Goal: Task Accomplishment & Management: Complete application form

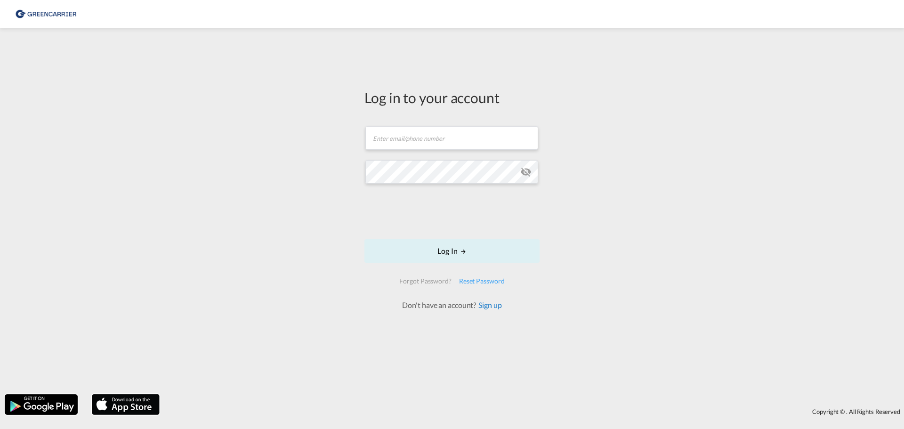
click at [491, 303] on link "Sign up" at bounding box center [488, 304] width 25 height 9
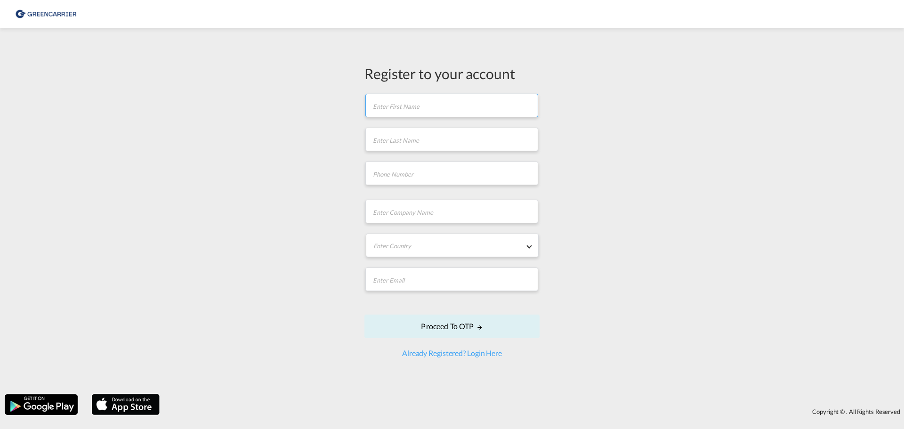
click at [436, 110] on input "text" at bounding box center [451, 106] width 173 height 24
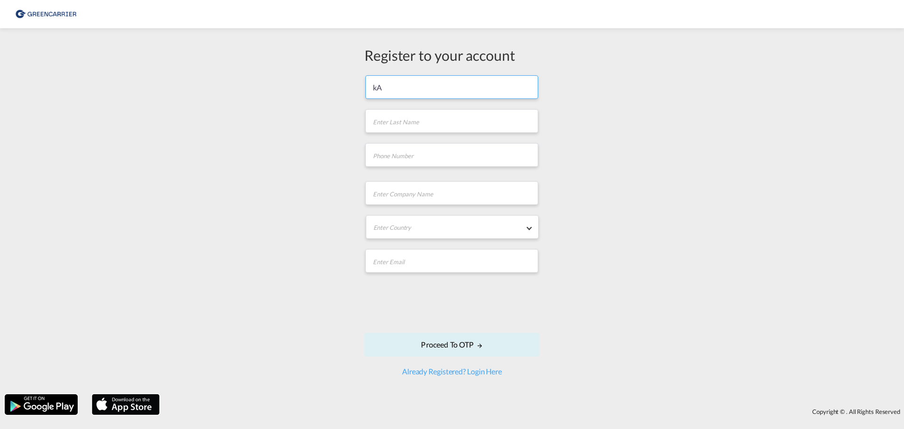
type input "k"
type input "Kai"
click at [388, 123] on input "text" at bounding box center [451, 121] width 173 height 24
type input "Widowski"
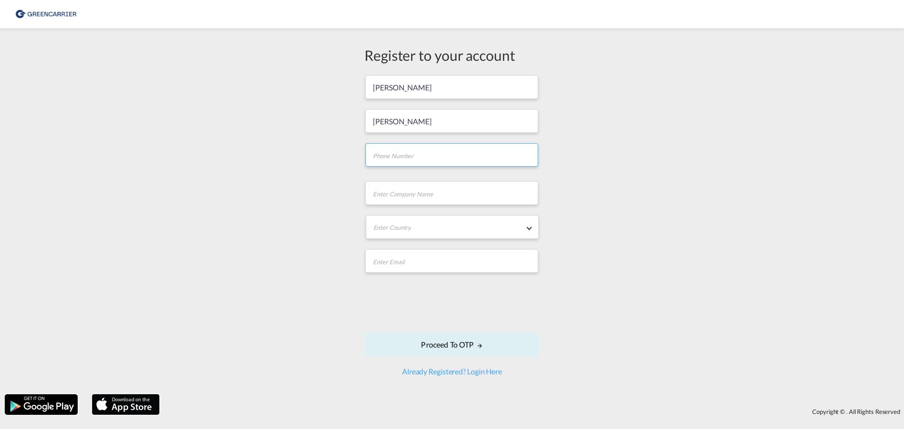
click at [415, 156] on input "tel" at bounding box center [451, 155] width 173 height 24
paste input "4222 / 965 9 - 048"
click at [372, 155] on input "4222 / 965 9 - 048" at bounding box center [451, 155] width 173 height 24
click at [402, 153] on input "04222 / 965 9 - 048" at bounding box center [451, 155] width 173 height 24
click at [420, 155] on input "04222965 9 - 048" at bounding box center [451, 155] width 173 height 24
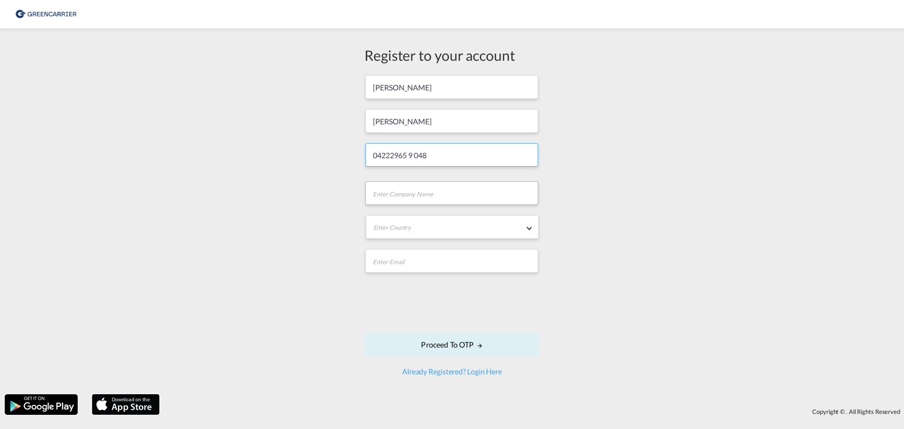
type input "04222965 9 048"
click at [434, 196] on input "text" at bounding box center [451, 193] width 173 height 24
type input "Cargo Movers GmbH"
type input "[PERSON_NAME][EMAIL_ADDRESS][DOMAIN_NAME]"
click at [456, 227] on md-select "Enter Country Afghanistan Albania Algeria American Samoa Andorra Angola Anguill…" at bounding box center [452, 227] width 173 height 24
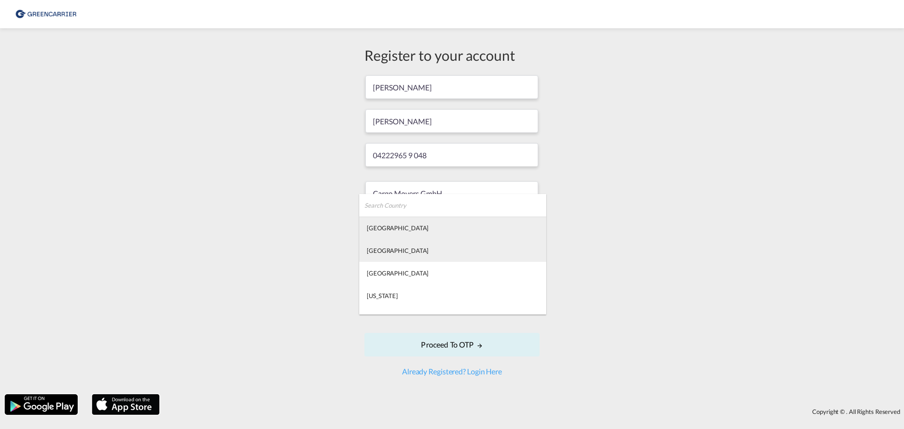
type md-option "Afghanistan"
type md-option "Gabon"
type md-option "Georgia"
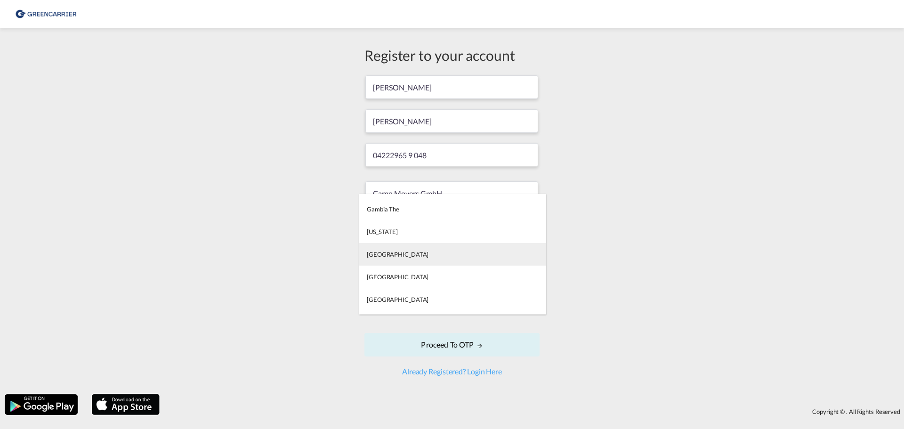
type md-option "Germany"
click at [390, 253] on div "Germany" at bounding box center [398, 254] width 62 height 8
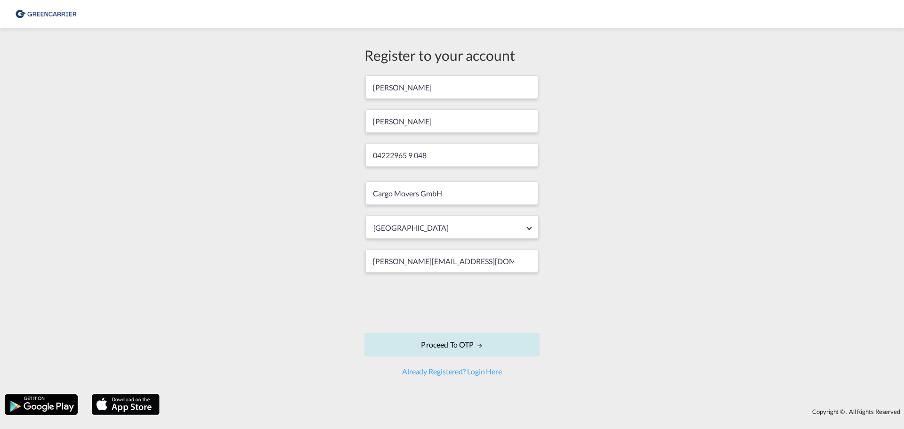
click at [468, 347] on button "Proceed to OTP" at bounding box center [451, 345] width 175 height 24
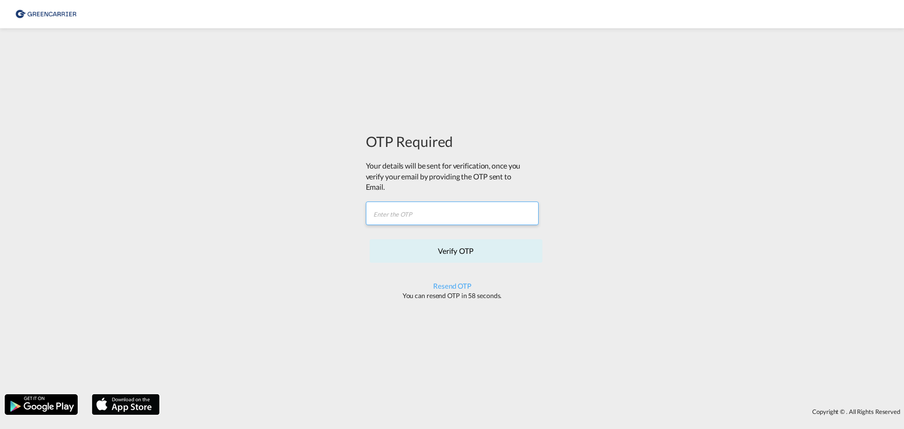
click at [442, 218] on input "text" at bounding box center [452, 214] width 173 height 24
click at [437, 215] on input "text" at bounding box center [452, 214] width 173 height 24
click at [396, 214] on input "text" at bounding box center [452, 214] width 173 height 24
paste input "LUQOT0"
type input "LUQOT0"
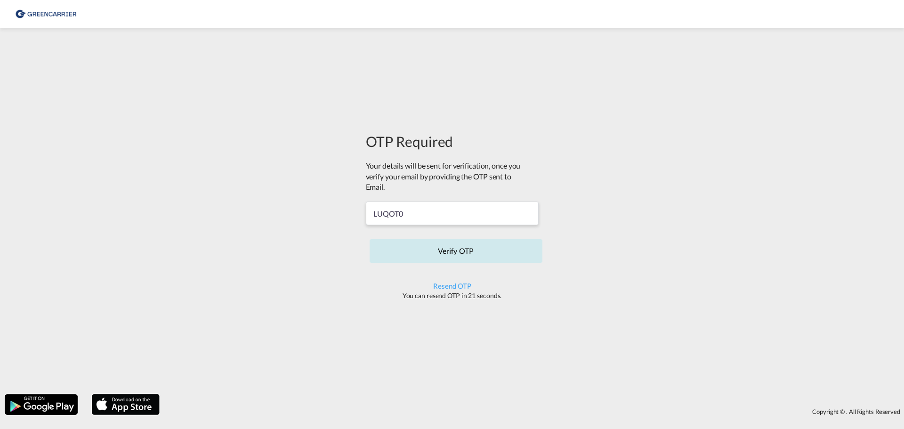
click at [456, 251] on button "Verify OTP" at bounding box center [456, 251] width 173 height 24
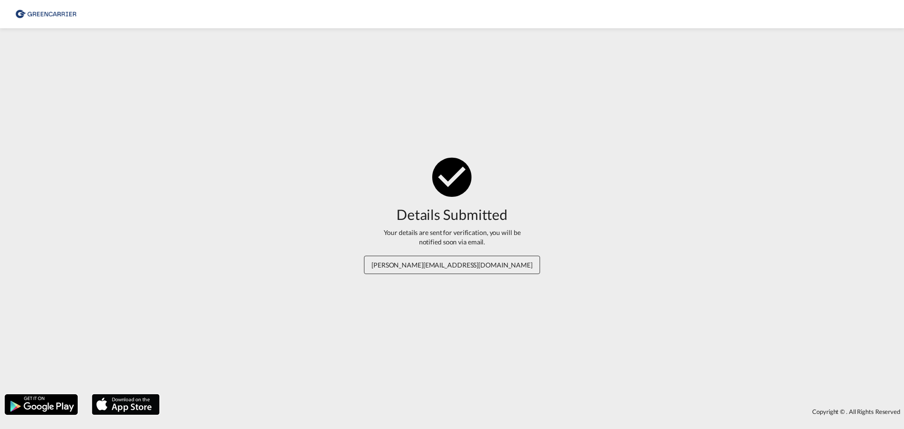
click at [503, 252] on div "Details Submitted Your details are sent for verification, you will be notified …" at bounding box center [452, 211] width 176 height 117
click at [393, 84] on div "Details Submitted Your details are sent for verification, you will be notified …" at bounding box center [452, 211] width 904 height 356
click at [480, 104] on div "Details Submitted Your details are sent for verification, you will be notified …" at bounding box center [452, 211] width 904 height 356
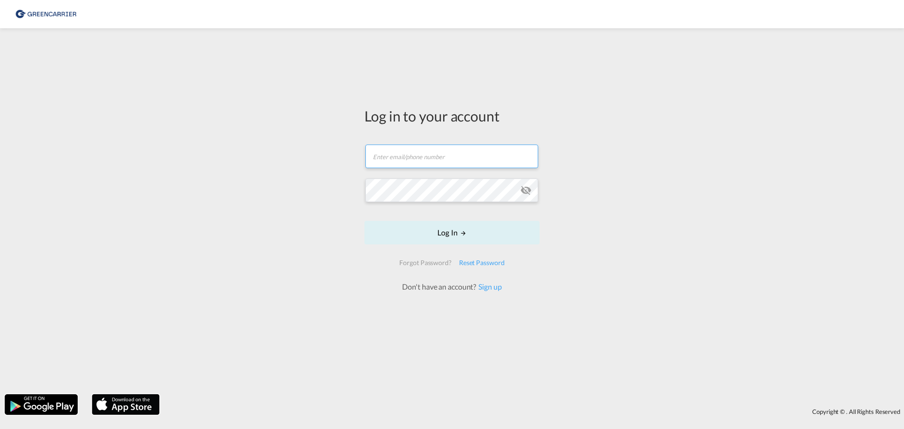
click at [428, 160] on input "text" at bounding box center [451, 157] width 173 height 24
type input "[PERSON_NAME][EMAIL_ADDRESS][DOMAIN_NAME]"
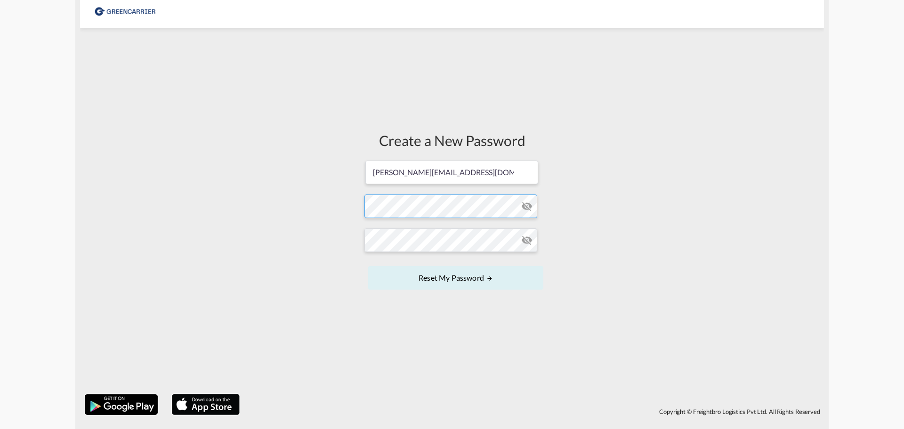
click at [427, 212] on form "[PERSON_NAME][EMAIL_ADDRESS][DOMAIN_NAME] Password must contain the following: …" at bounding box center [451, 226] width 175 height 133
click at [424, 240] on form "[PERSON_NAME][EMAIL_ADDRESS][DOMAIN_NAME] Password must contain the following: …" at bounding box center [451, 226] width 175 height 133
click at [531, 210] on md-icon "icon-eye-off" at bounding box center [526, 206] width 11 height 11
click at [531, 234] on md-input-container at bounding box center [451, 239] width 175 height 25
click at [530, 241] on md-icon "icon-eye-off" at bounding box center [526, 239] width 11 height 11
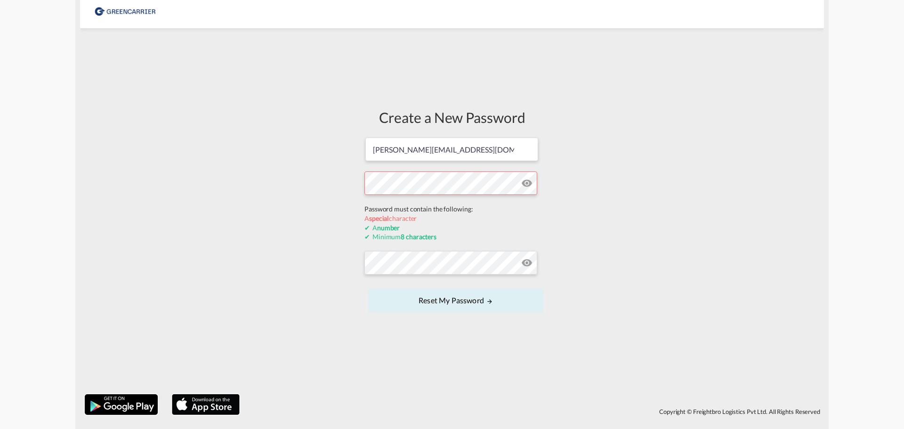
click at [436, 213] on form "[PERSON_NAME][EMAIL_ADDRESS][DOMAIN_NAME] Password must contain the following: …" at bounding box center [451, 226] width 175 height 178
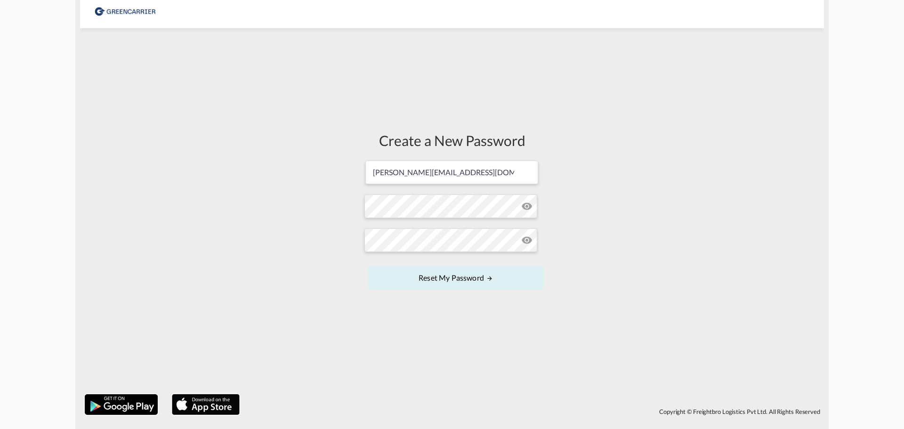
click at [634, 225] on div "Create a New Password [PERSON_NAME][EMAIL_ADDRESS][DOMAIN_NAME] Password must c…" at bounding box center [452, 211] width 744 height 356
click at [467, 279] on button "Reset my password" at bounding box center [455, 278] width 175 height 24
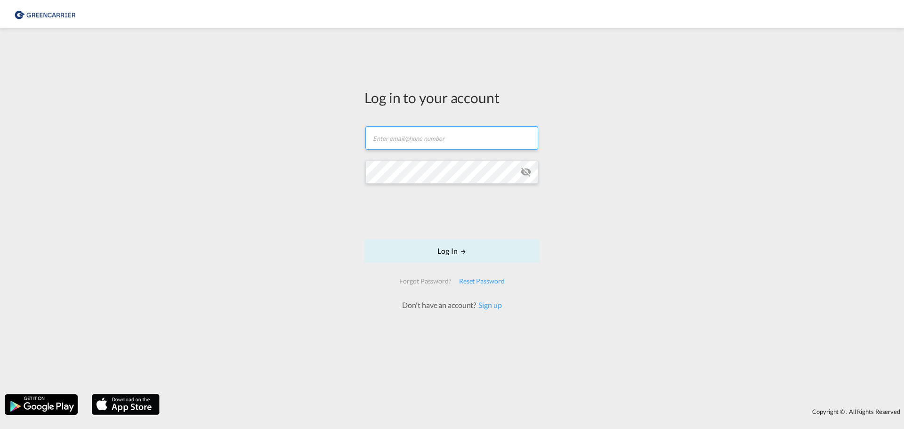
type input "[PERSON_NAME][EMAIL_ADDRESS][DOMAIN_NAME]"
click at [470, 250] on button "Log In" at bounding box center [451, 251] width 175 height 24
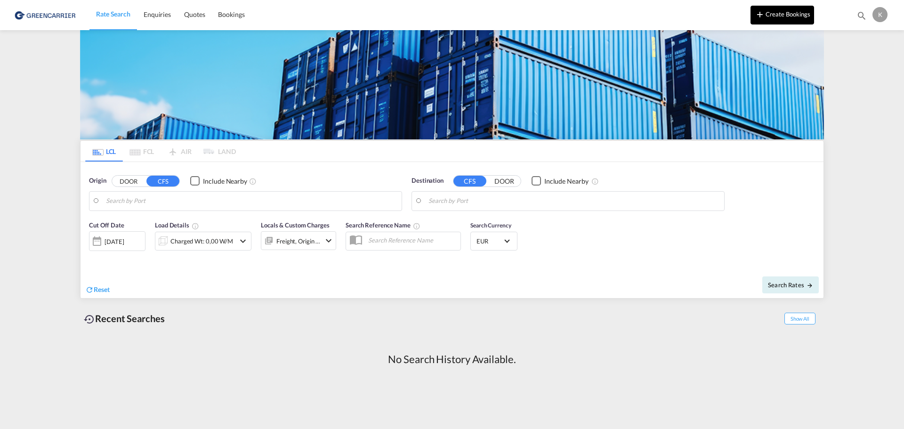
click at [788, 15] on button "Create Bookings" at bounding box center [783, 15] width 64 height 19
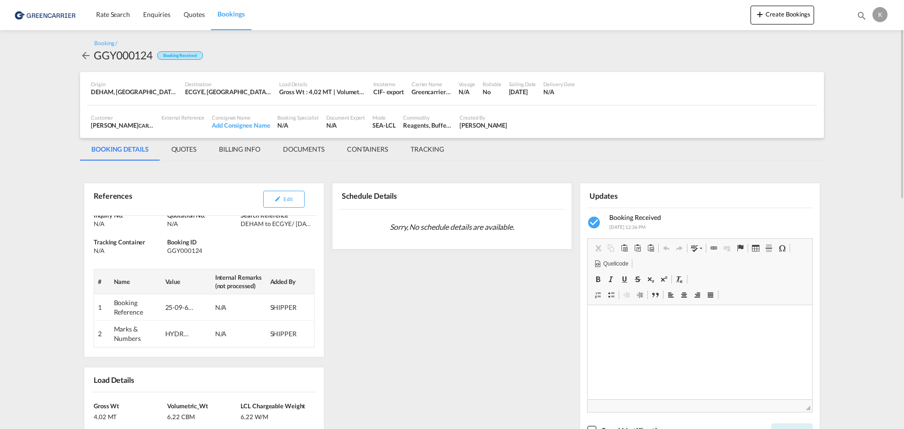
scroll to position [47, 0]
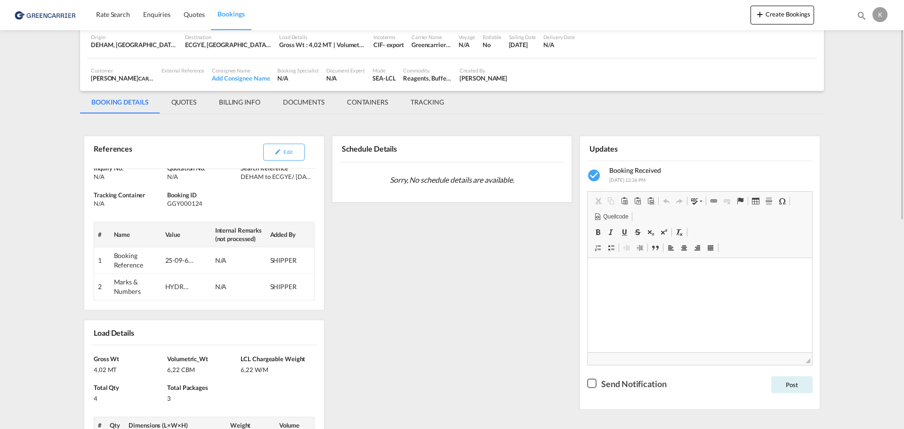
click at [388, 185] on span "Sorry, No schedule details are available." at bounding box center [452, 180] width 132 height 18
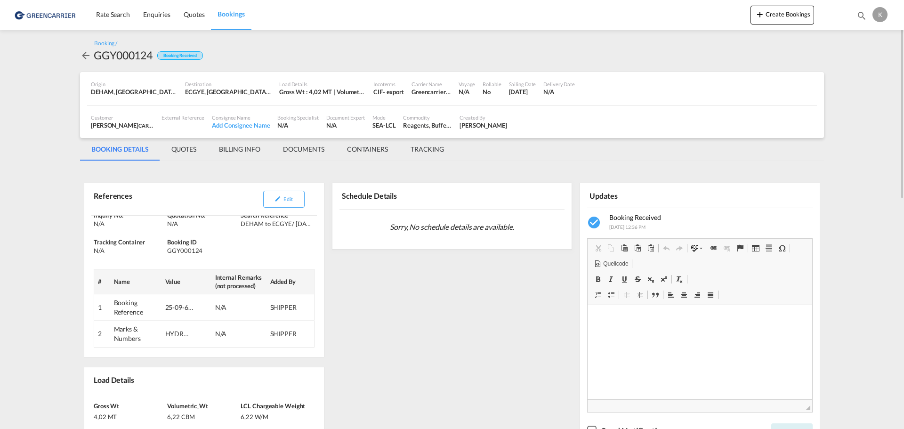
click at [184, 151] on md-tab-item "QUOTES" at bounding box center [184, 149] width 48 height 23
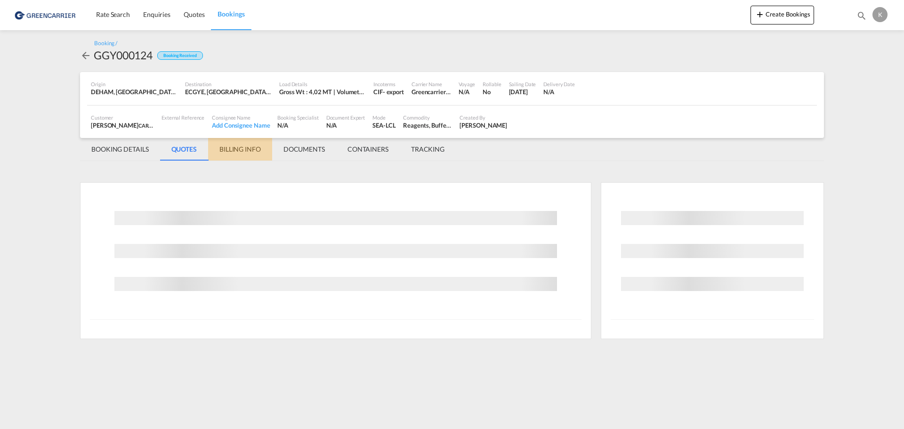
click at [244, 150] on md-tab-item "BILLING INFO" at bounding box center [240, 149] width 64 height 23
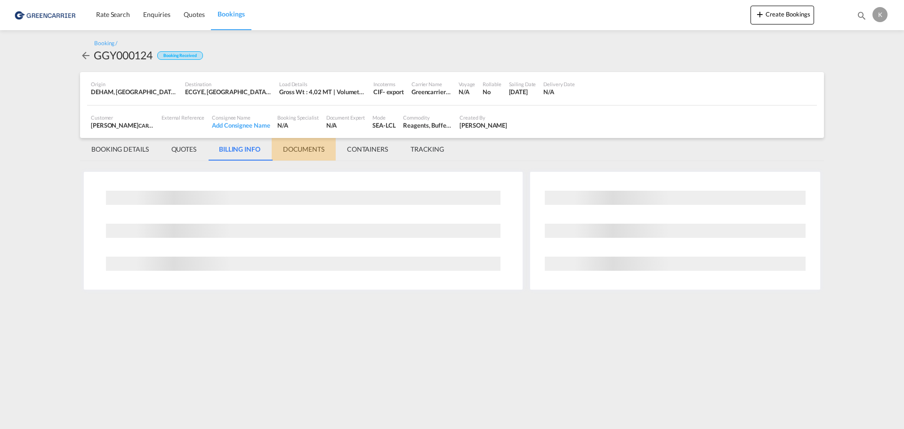
click at [309, 149] on md-tab-item "DOCUMENTS" at bounding box center [304, 149] width 64 height 23
click at [375, 147] on md-tab-item "CONTAINERS" at bounding box center [368, 149] width 64 height 23
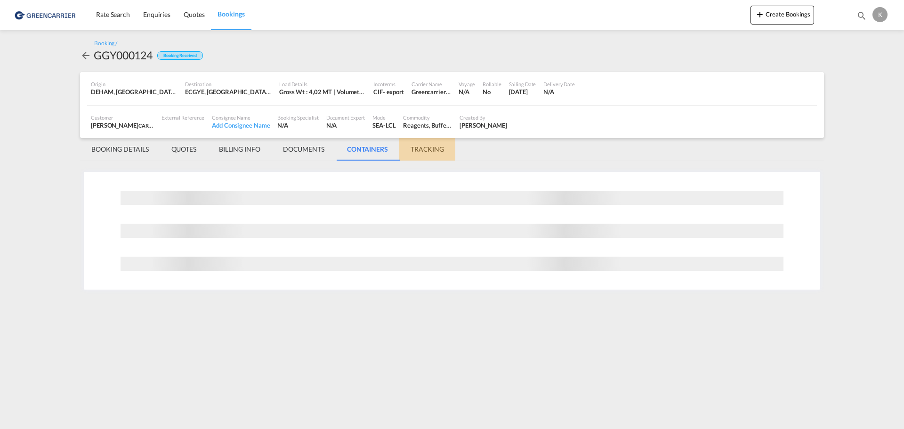
click at [425, 146] on md-tab-item "TRACKING" at bounding box center [427, 149] width 56 height 23
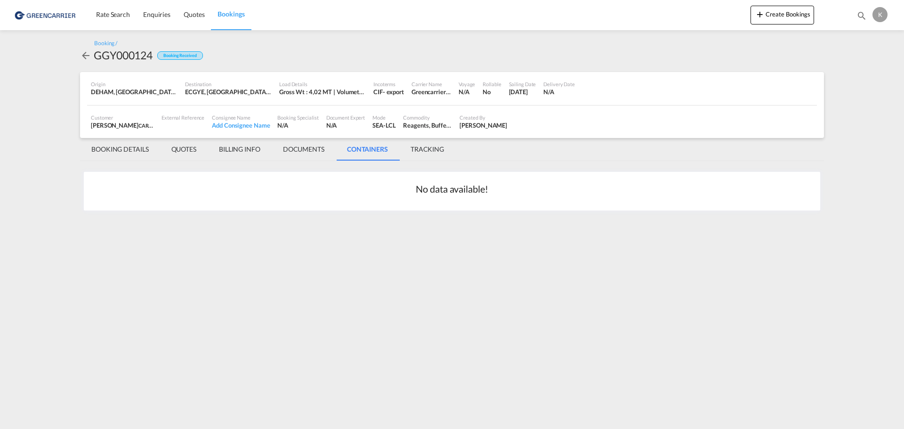
click at [137, 151] on md-tab-item "BOOKING DETAILS" at bounding box center [120, 149] width 80 height 23
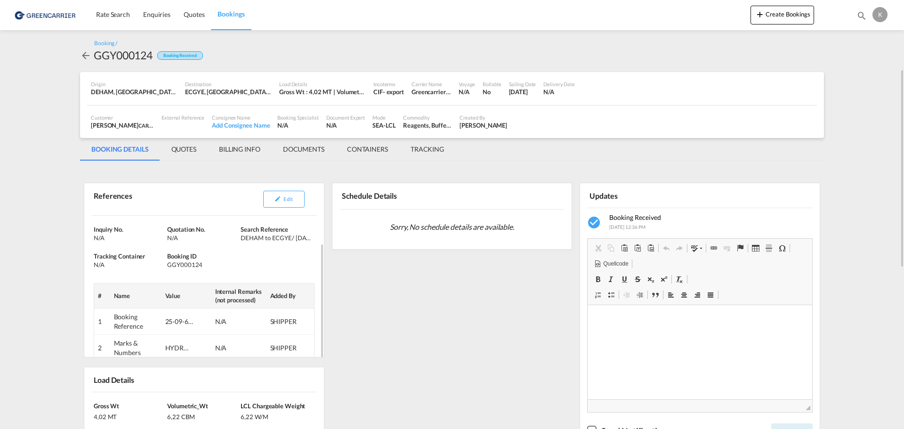
scroll to position [47, 0]
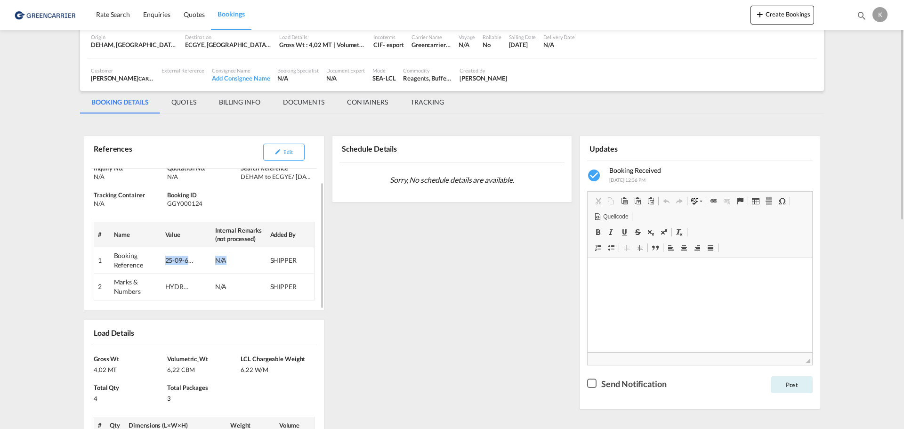
drag, startPoint x: 165, startPoint y: 259, endPoint x: 234, endPoint y: 263, distance: 69.3
click at [234, 263] on tr "1 Booking Reference 25-09-60-02372 N/A SHIPPER" at bounding box center [204, 260] width 220 height 26
click at [665, 286] on html at bounding box center [700, 272] width 225 height 29
click at [671, 284] on html at bounding box center [700, 272] width 225 height 29
drag, startPoint x: 589, startPoint y: 380, endPoint x: 621, endPoint y: 368, distance: 33.8
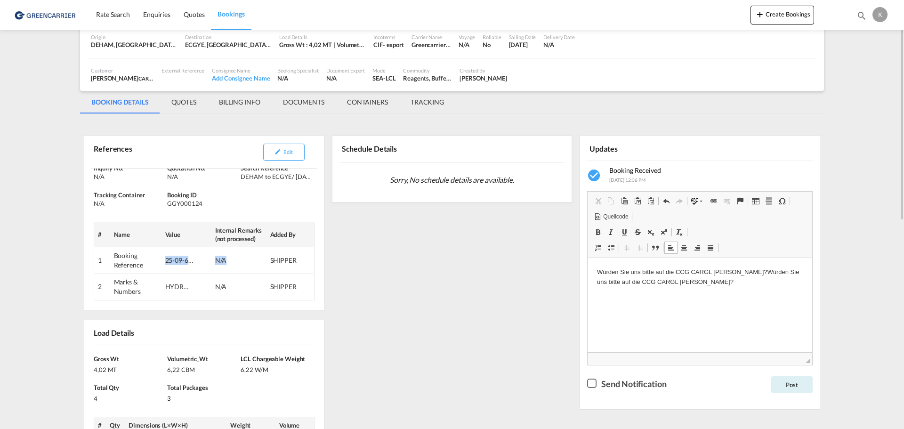
click at [621, 368] on div "Rich Text Editor, editor2 Editor Werkzeugleisten Zwischenablage/Rückgängig Auss…" at bounding box center [700, 294] width 240 height 220
click at [593, 383] on div "Checkbox No Ink" at bounding box center [591, 383] width 9 height 9
click at [798, 380] on button "Post" at bounding box center [791, 384] width 41 height 17
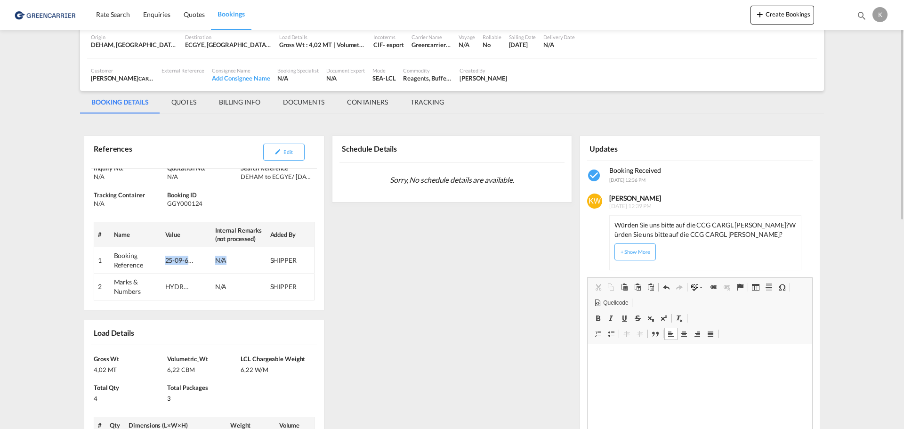
scroll to position [0, 0]
